Goal: Navigation & Orientation: Find specific page/section

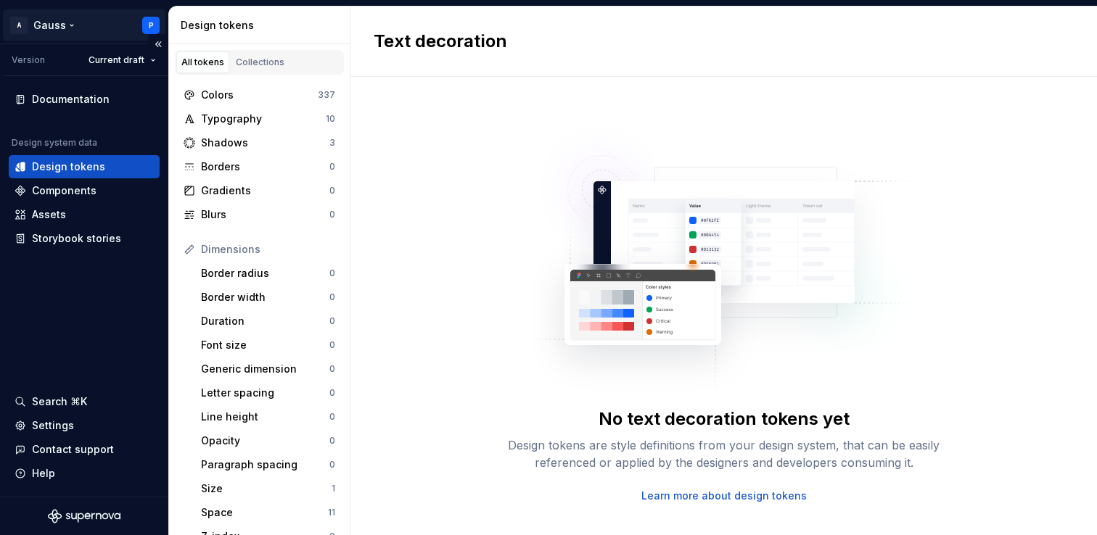
click at [149, 26] on html "A Gauss P Version Current draft Documentation Design system data Design tokens …" at bounding box center [548, 267] width 1097 height 535
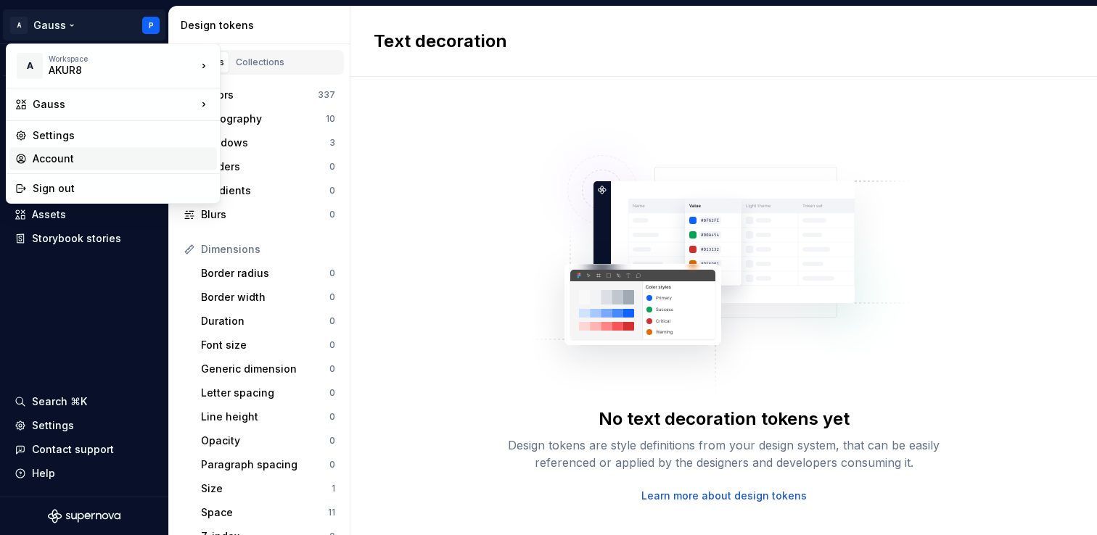
click at [107, 157] on div "Account" at bounding box center [122, 159] width 178 height 15
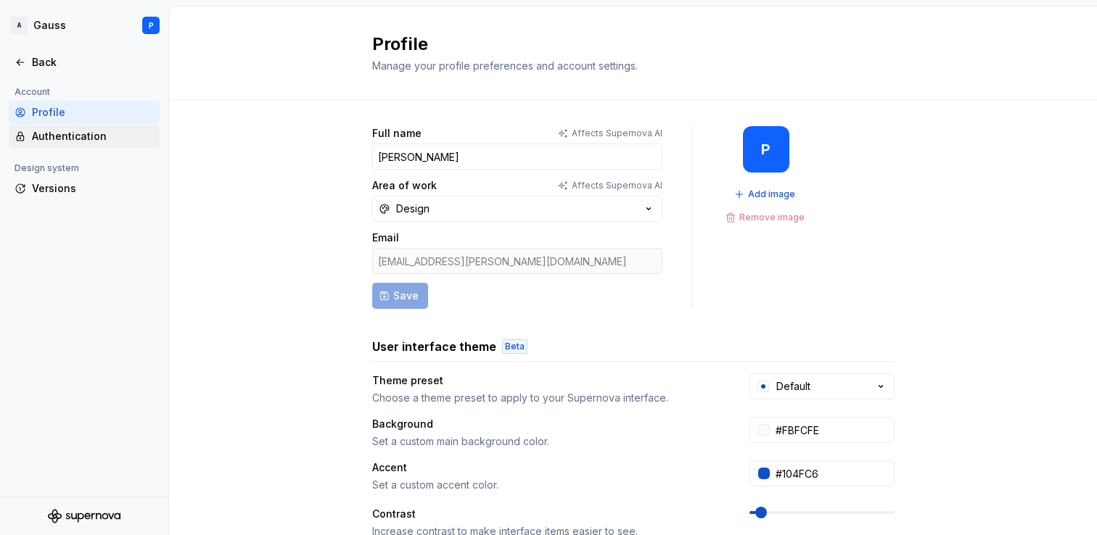
click at [103, 131] on div "Authentication" at bounding box center [93, 136] width 122 height 15
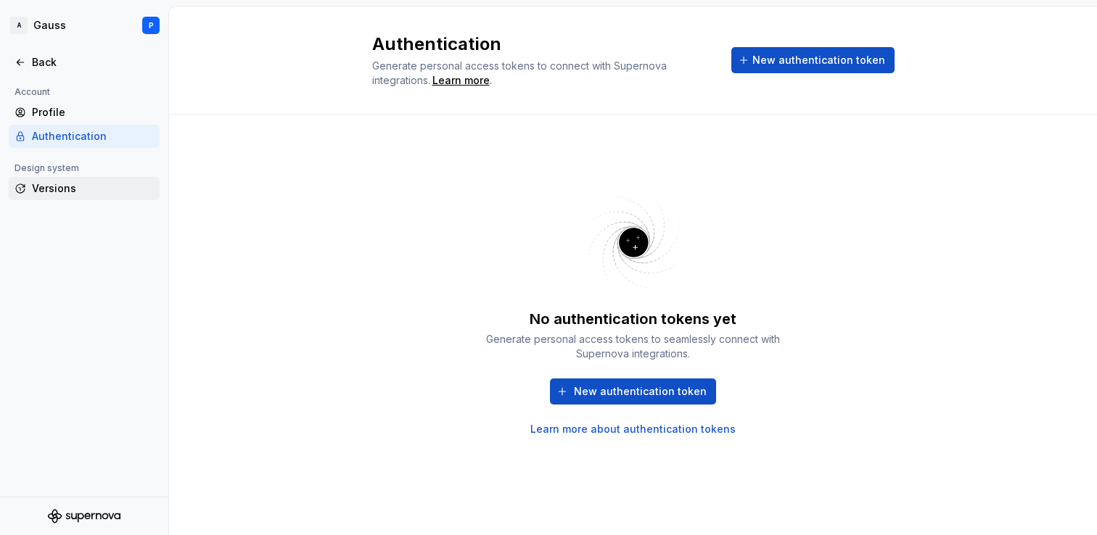
click at [100, 184] on div "Versions" at bounding box center [93, 188] width 122 height 15
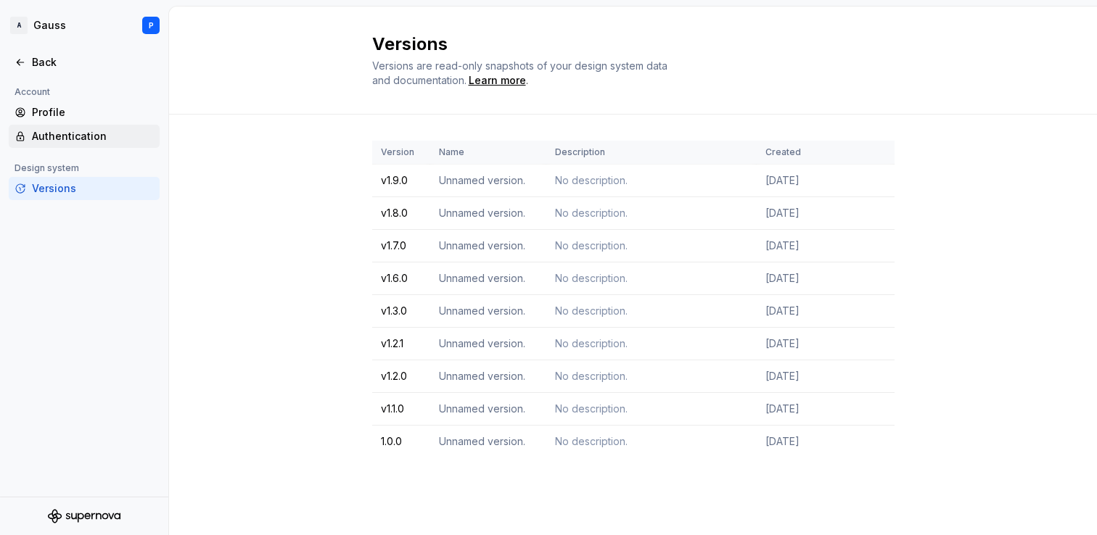
click at [96, 130] on div "Authentication" at bounding box center [93, 136] width 122 height 15
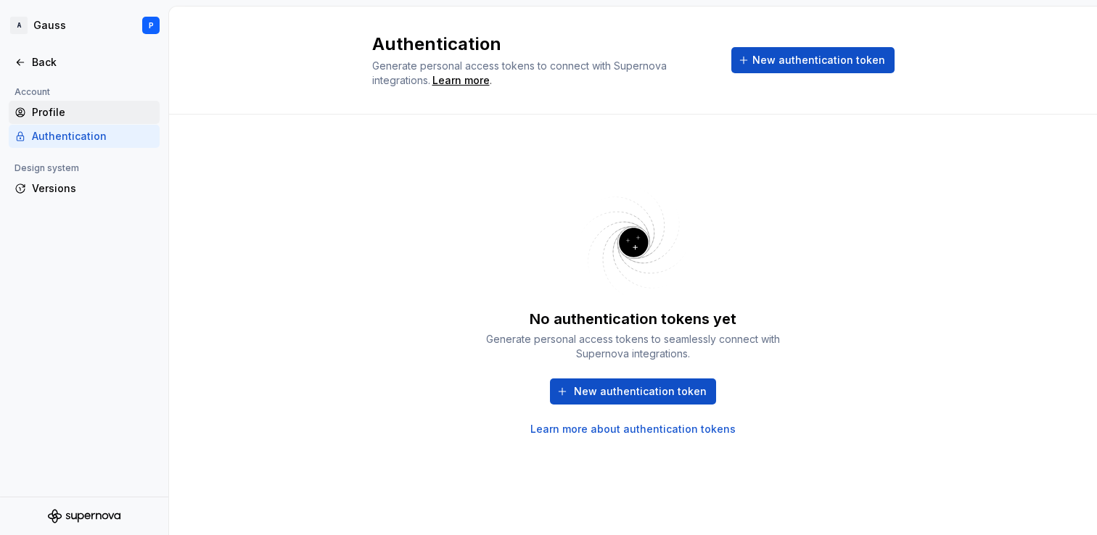
click at [41, 116] on div "Profile" at bounding box center [93, 112] width 122 height 15
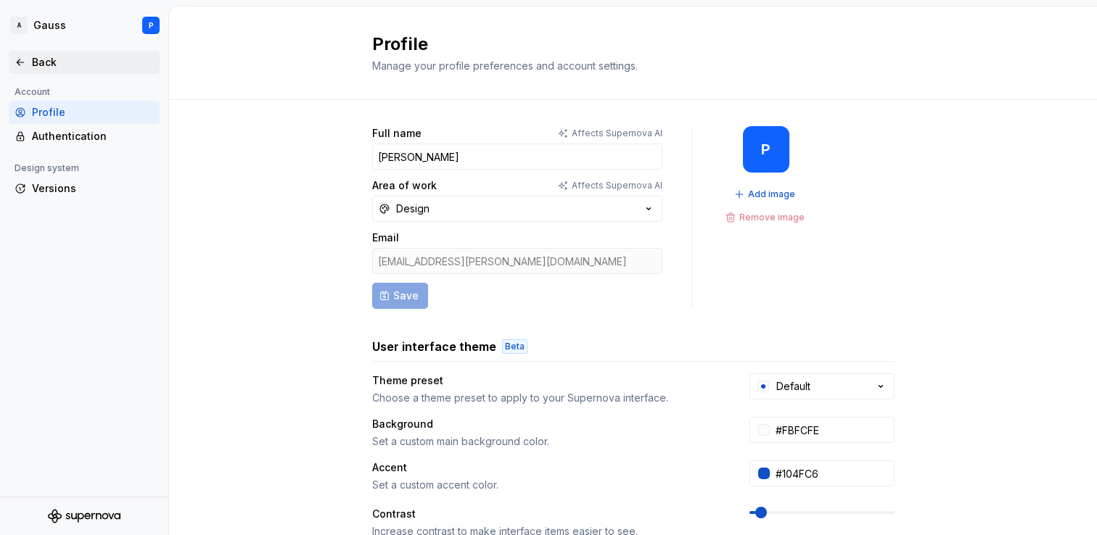
click at [25, 56] on div "Back" at bounding box center [84, 62] width 139 height 15
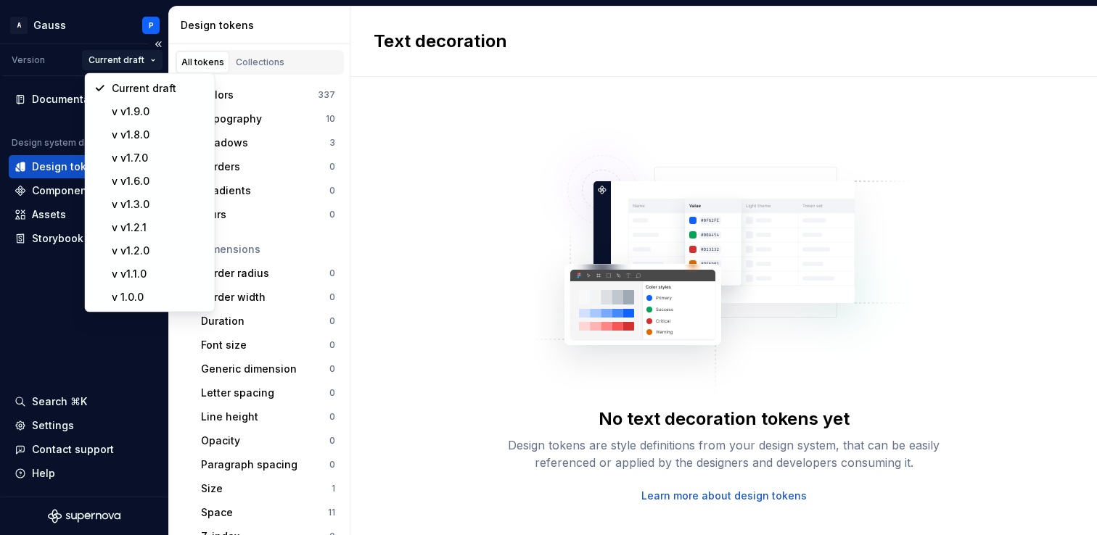
click at [114, 59] on html "A Gauss P Version Current draft Documentation Design system data Design tokens …" at bounding box center [548, 267] width 1097 height 535
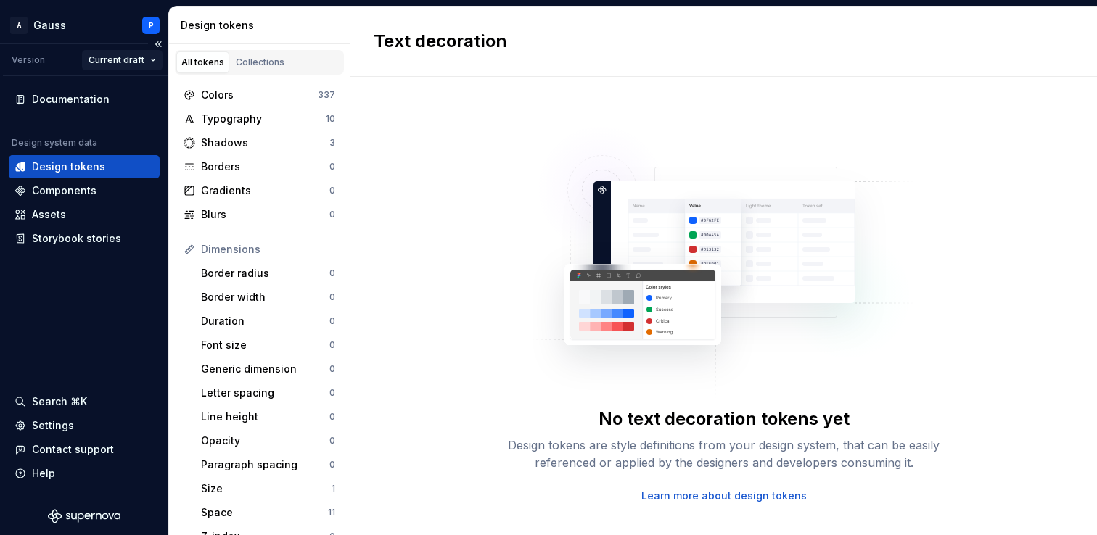
click at [114, 59] on html "A Gauss P Version Current draft Documentation Design system data Design tokens …" at bounding box center [548, 267] width 1097 height 535
click at [68, 427] on div "Settings" at bounding box center [53, 426] width 42 height 15
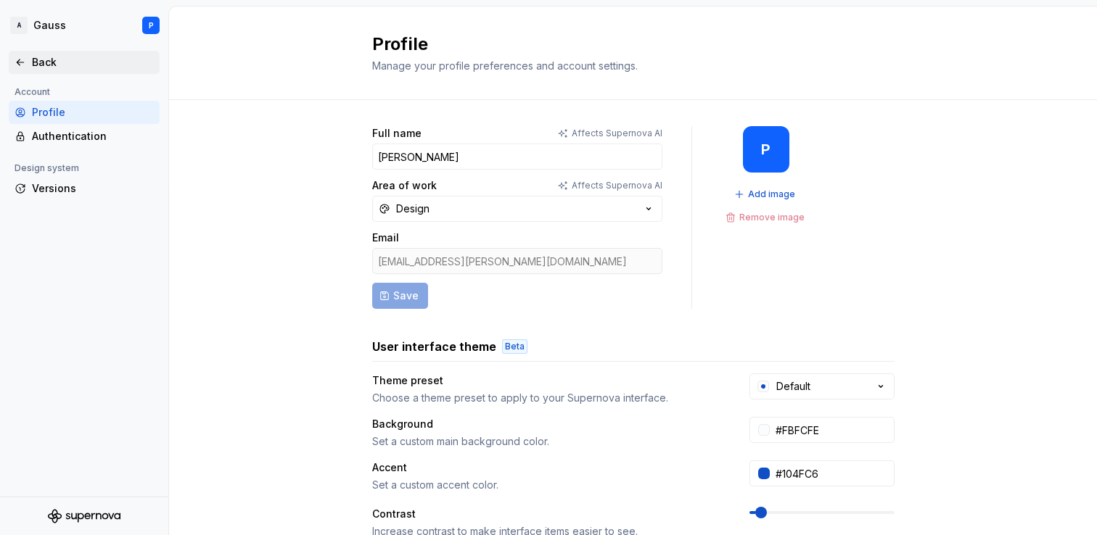
click at [51, 62] on div "Back" at bounding box center [93, 62] width 122 height 15
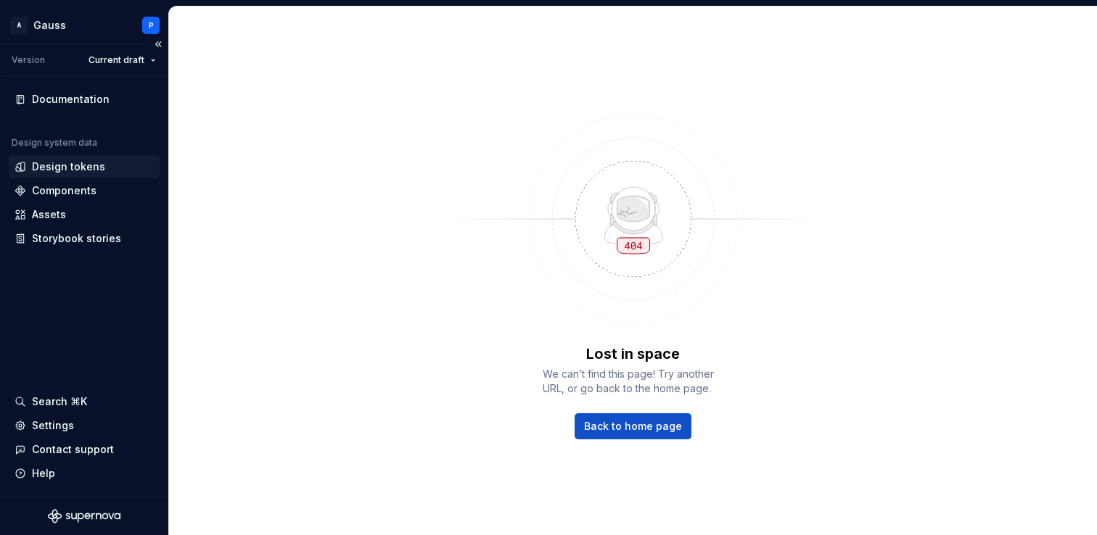
click at [75, 158] on div "Design tokens" at bounding box center [84, 166] width 151 height 23
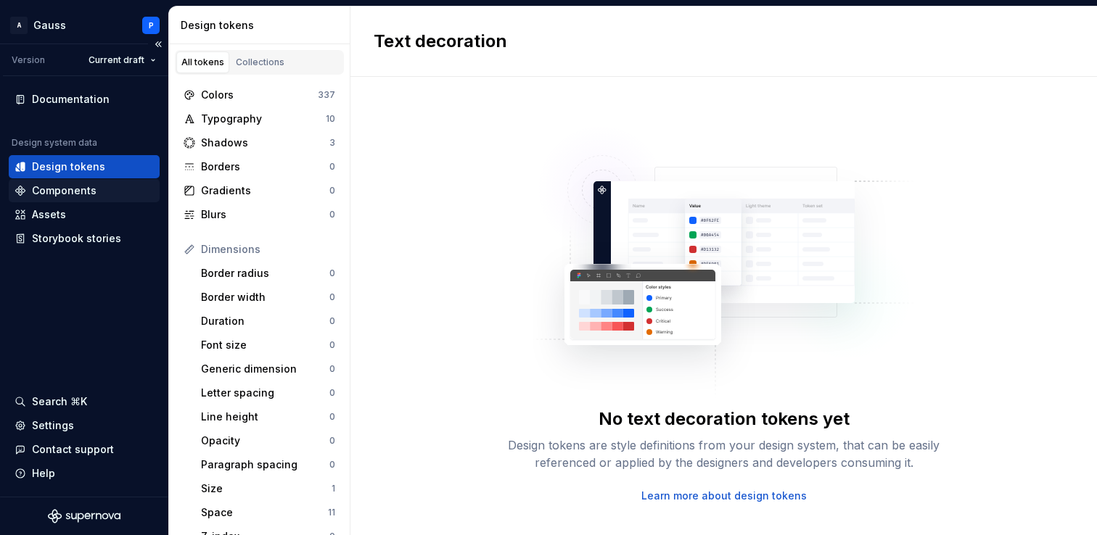
click at [77, 189] on div "Components" at bounding box center [64, 191] width 65 height 15
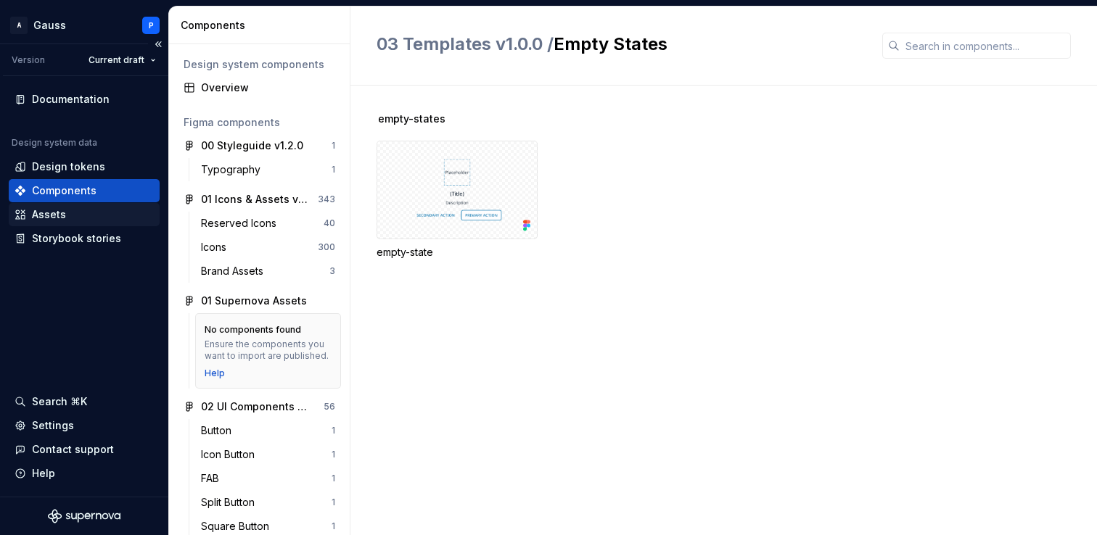
click at [75, 216] on div "Assets" at bounding box center [84, 214] width 139 height 15
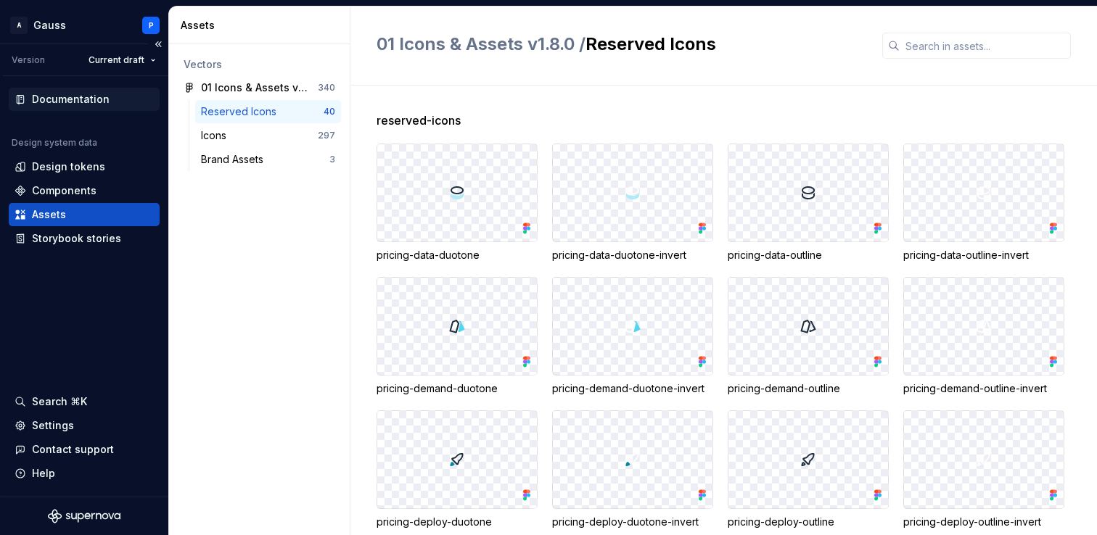
click at [83, 96] on div "Documentation" at bounding box center [71, 99] width 78 height 15
click at [83, 423] on div "Settings" at bounding box center [84, 426] width 139 height 15
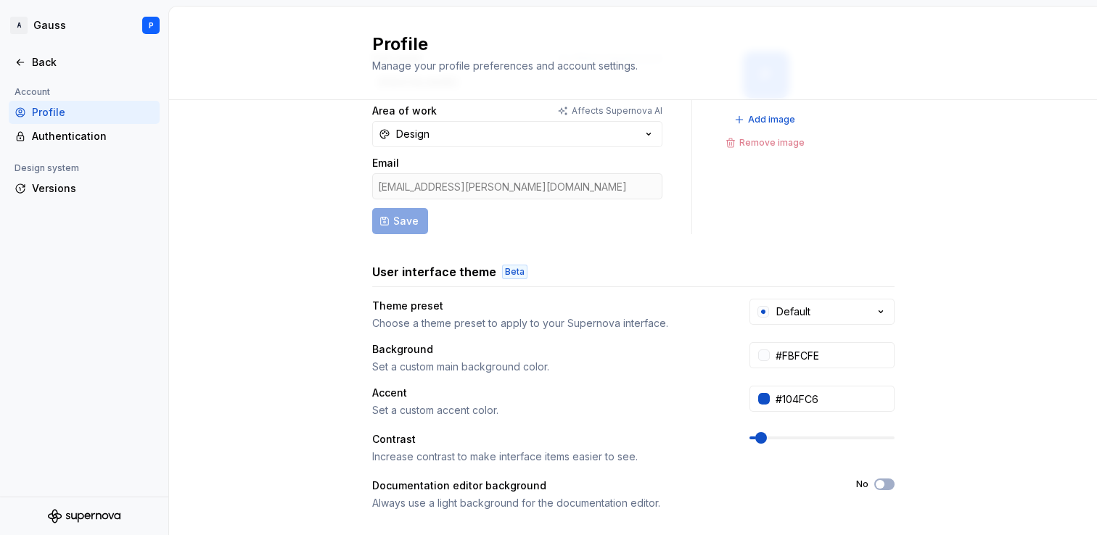
scroll to position [97, 0]
